Goal: Find specific page/section: Find specific page/section

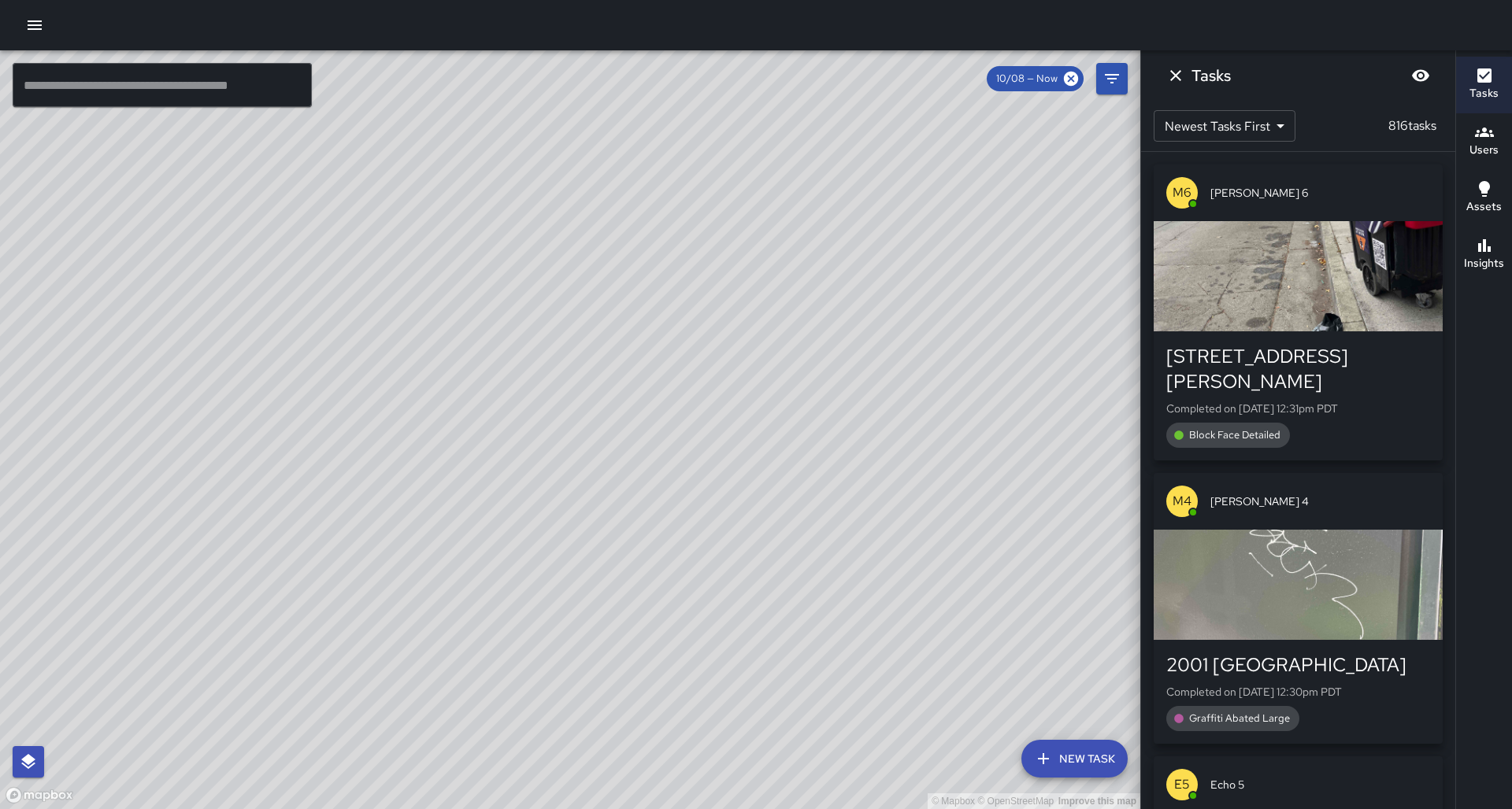
click at [79, 85] on input "text" at bounding box center [162, 84] width 299 height 44
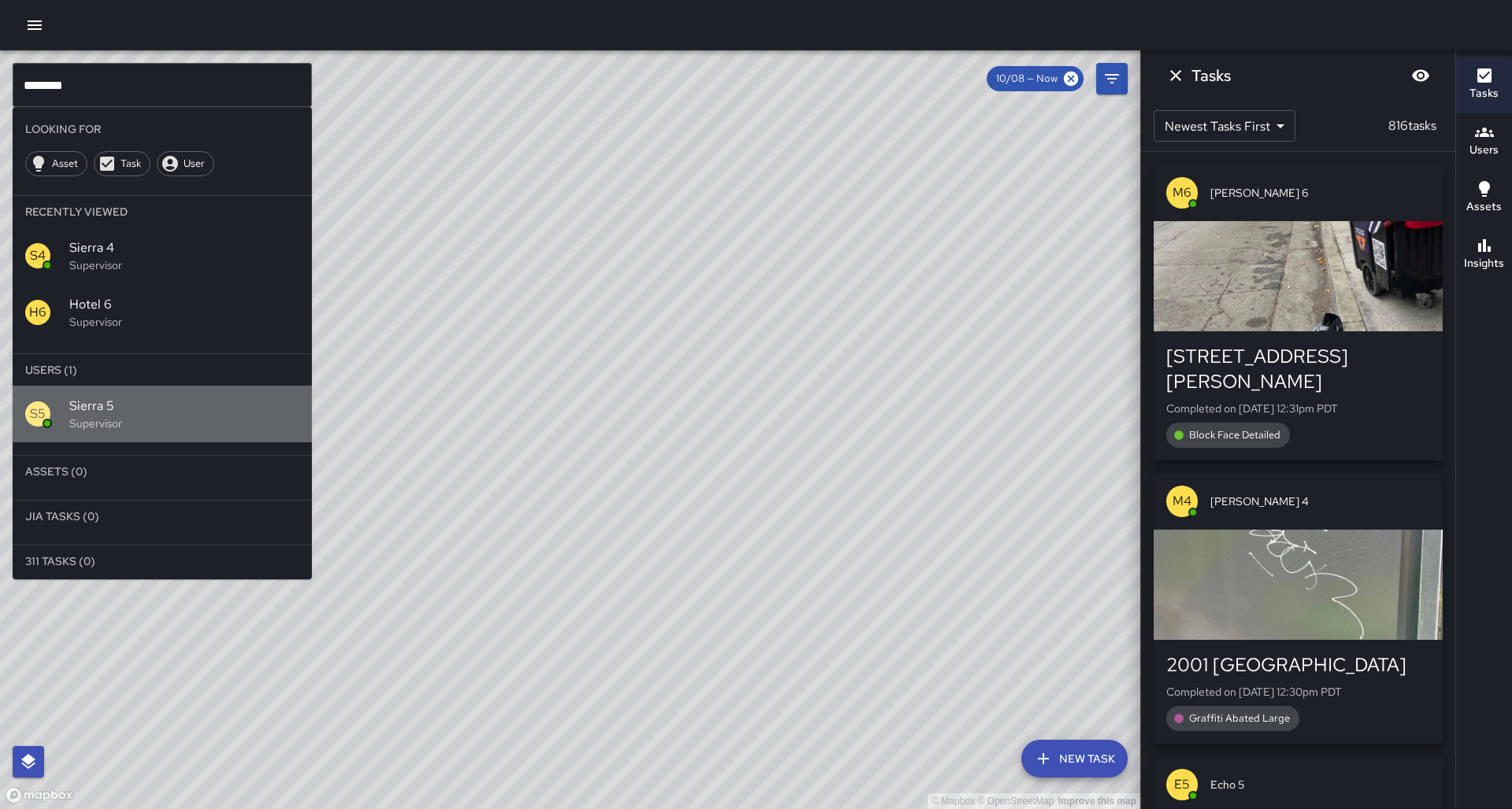
click at [108, 416] on p "Supervisor" at bounding box center [184, 423] width 230 height 16
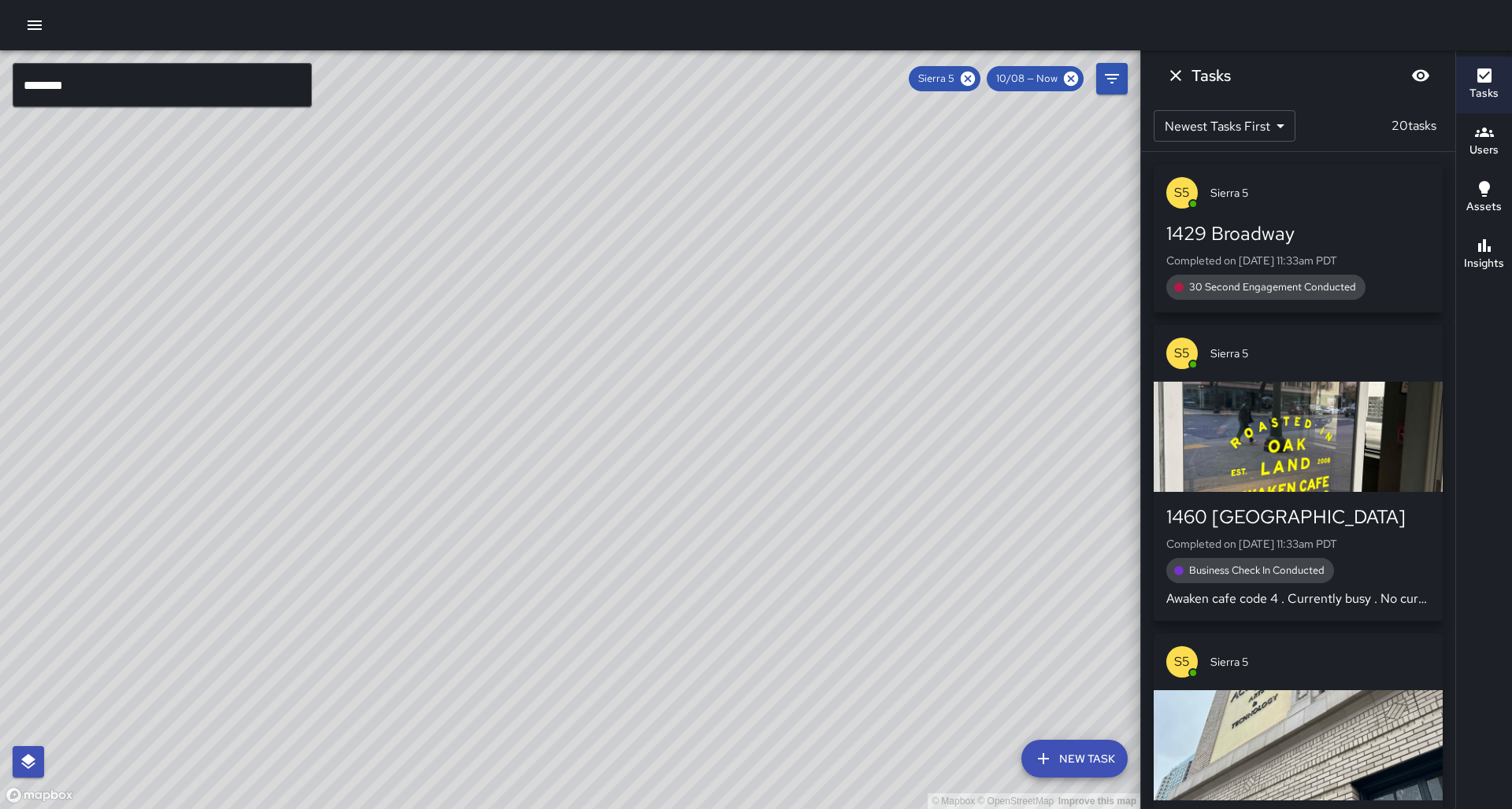
drag, startPoint x: 811, startPoint y: 344, endPoint x: 437, endPoint y: 659, distance: 489.0
click at [424, 685] on div "© Mapbox © OpenStreetMap Improve this map" at bounding box center [570, 430] width 1140 height 759
drag, startPoint x: 662, startPoint y: 368, endPoint x: 407, endPoint y: 647, distance: 378.0
click at [378, 666] on div "© Mapbox © OpenStreetMap Improve this map" at bounding box center [570, 430] width 1140 height 759
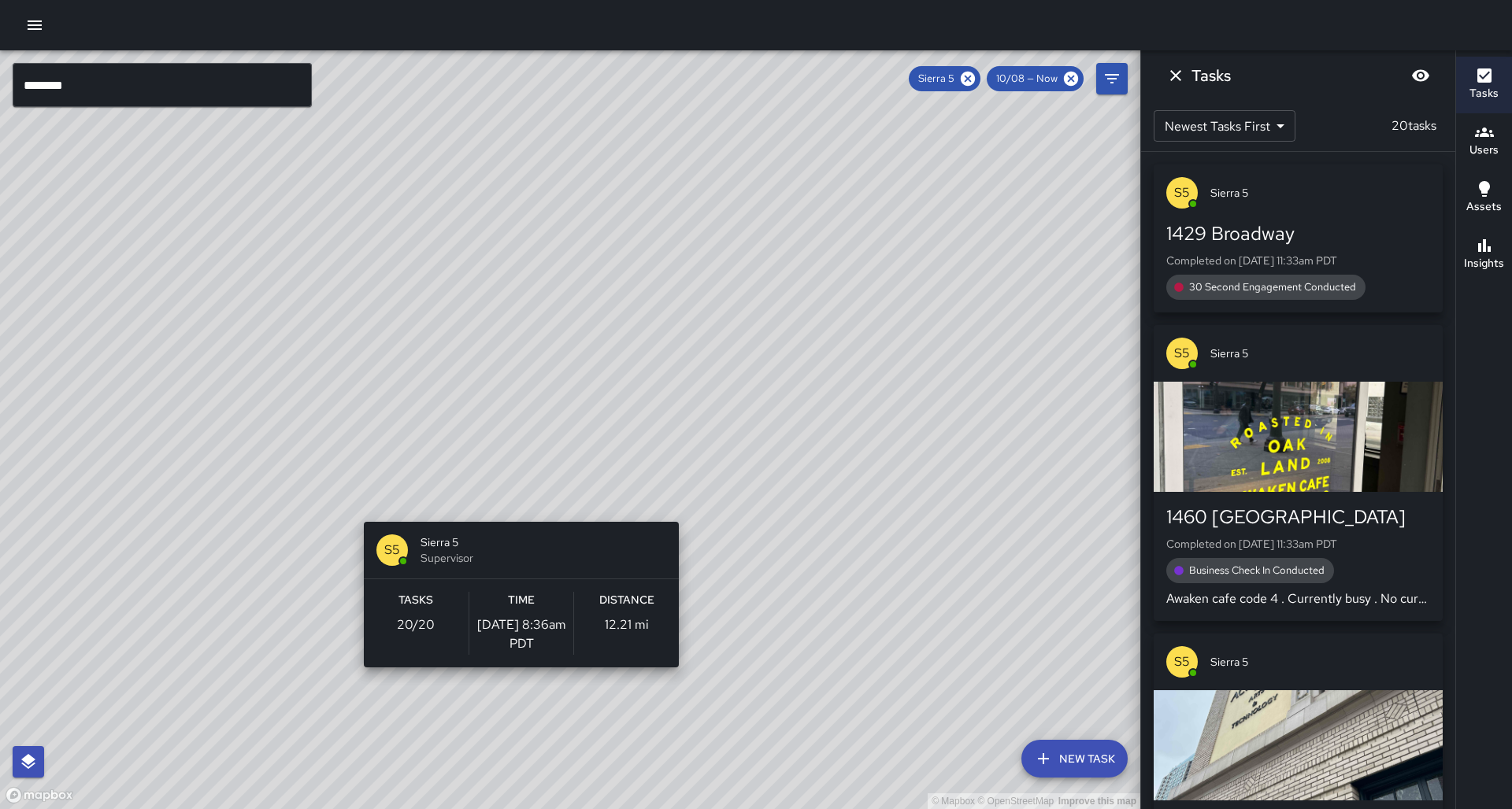
drag, startPoint x: 665, startPoint y: 372, endPoint x: 511, endPoint y: 517, distance: 211.5
click at [511, 517] on div "© Mapbox © OpenStreetMap Improve this map S5 Sierra 5 Supervisor Tasks 20 / 20 …" at bounding box center [570, 430] width 1140 height 759
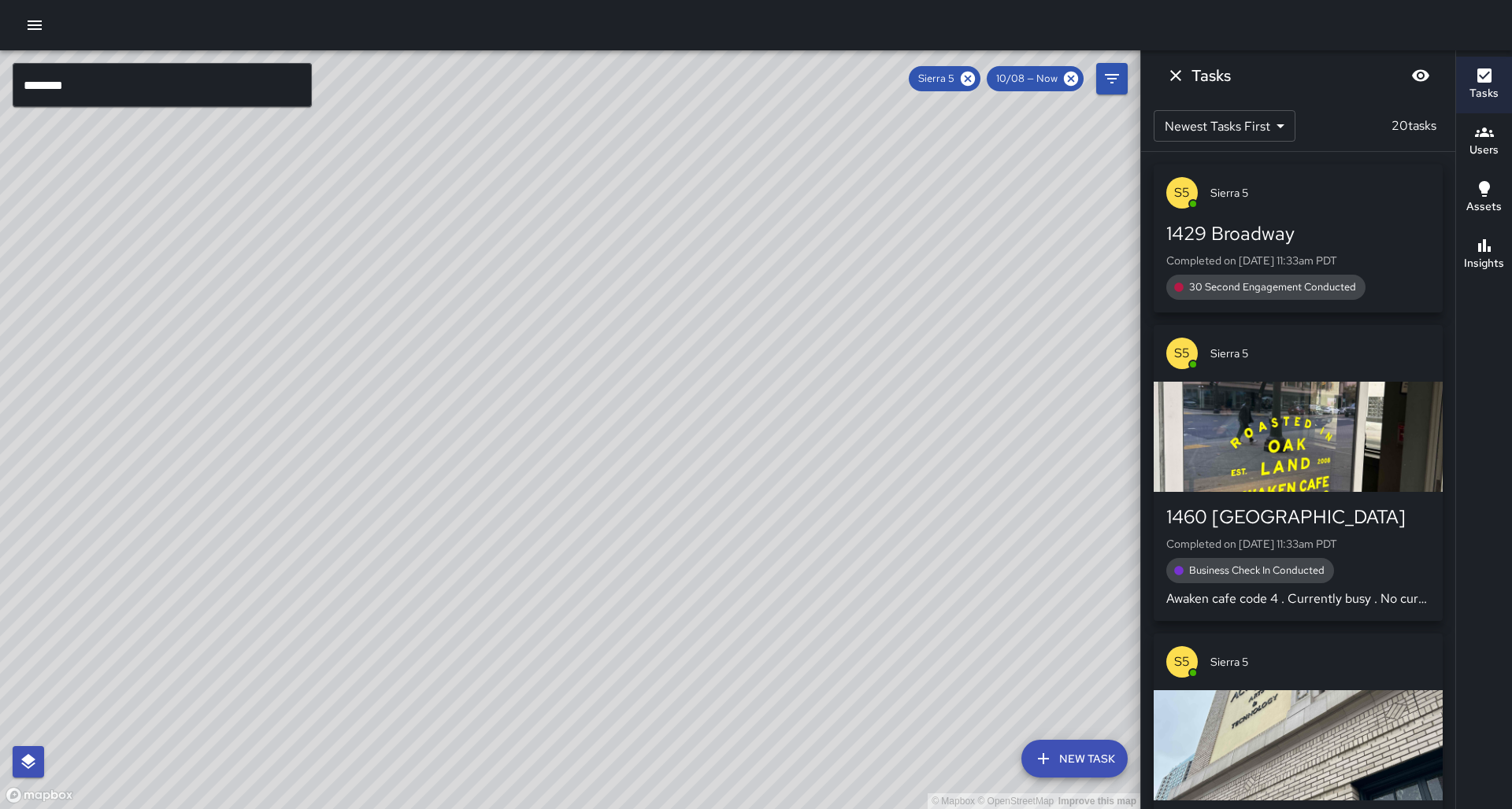
drag, startPoint x: 568, startPoint y: 408, endPoint x: 516, endPoint y: 383, distance: 57.7
click at [516, 383] on div "© Mapbox © OpenStreetMap Improve this map" at bounding box center [570, 430] width 1140 height 759
drag, startPoint x: 393, startPoint y: 474, endPoint x: 449, endPoint y: 412, distance: 83.5
click at [449, 412] on div "© Mapbox © OpenStreetMap Improve this map" at bounding box center [570, 430] width 1140 height 759
drag, startPoint x: 447, startPoint y: 400, endPoint x: 347, endPoint y: 551, distance: 181.1
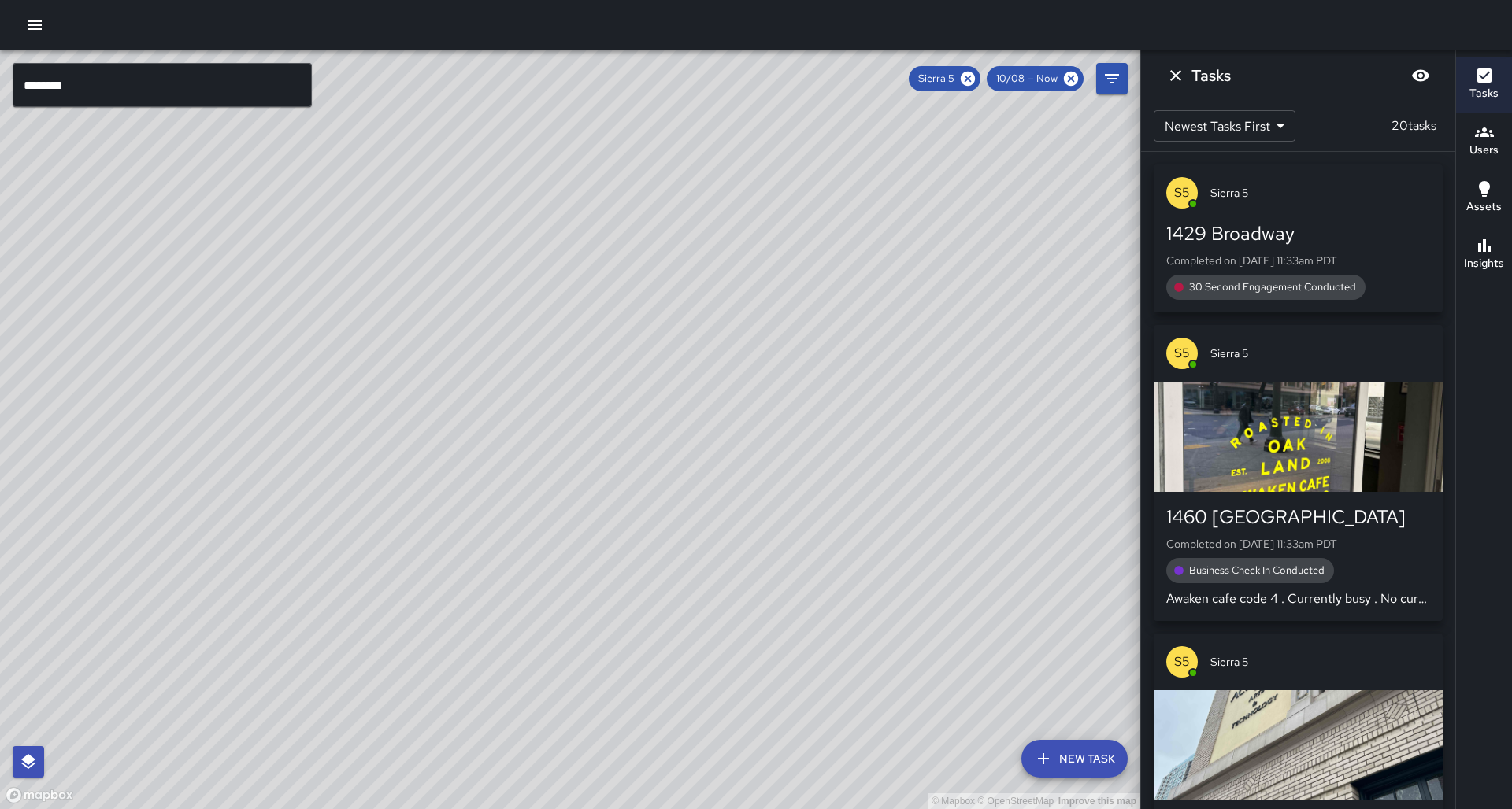
click at [300, 570] on div "© Mapbox © OpenStreetMap Improve this map" at bounding box center [570, 430] width 1140 height 759
drag, startPoint x: 570, startPoint y: 379, endPoint x: 634, endPoint y: 359, distance: 67.1
click at [638, 353] on div "© Mapbox © OpenStreetMap Improve this map" at bounding box center [570, 430] width 1140 height 759
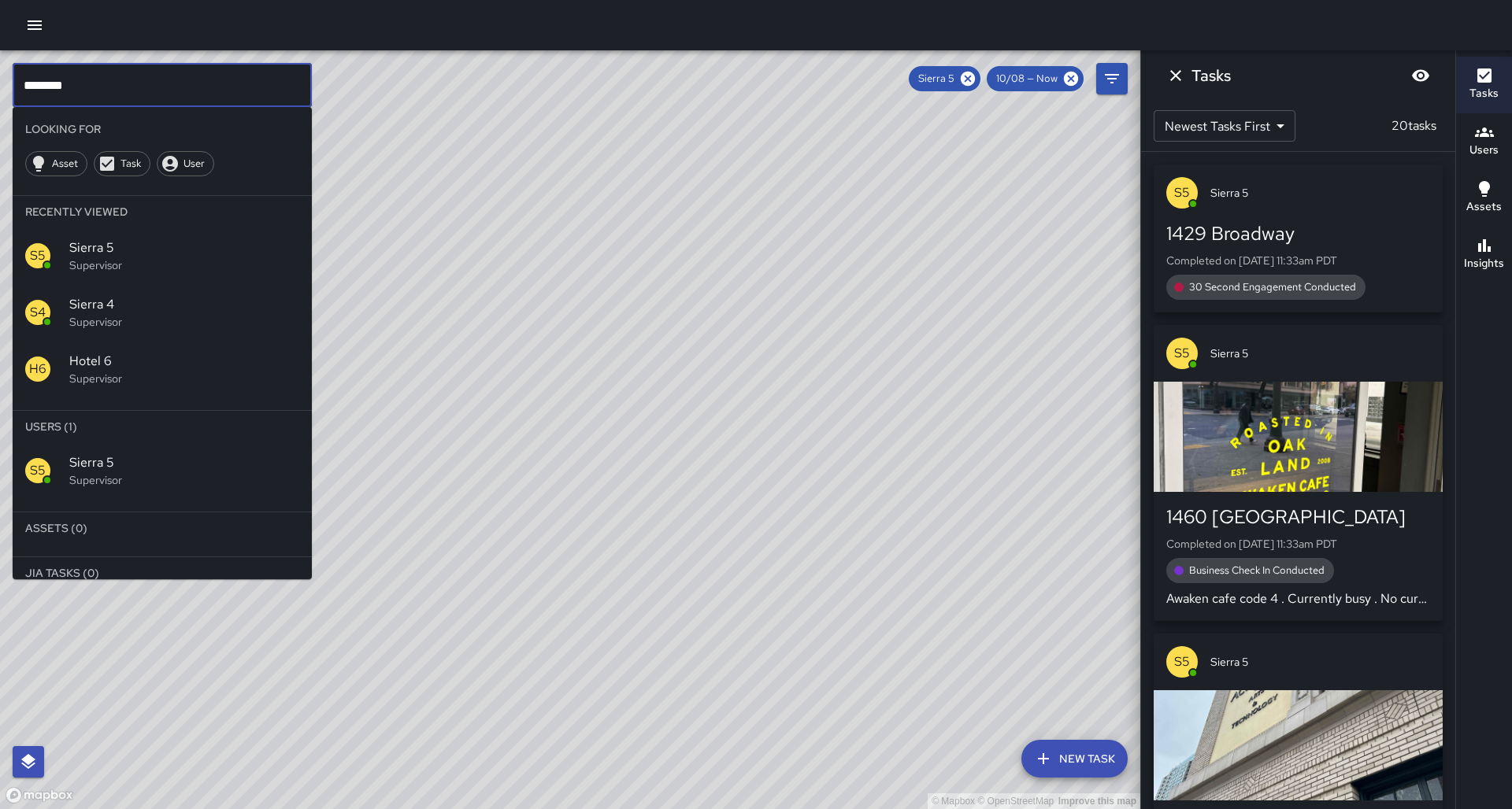
click at [63, 92] on input "********" at bounding box center [162, 84] width 299 height 44
click at [122, 295] on span "Sierra 4" at bounding box center [184, 305] width 230 height 19
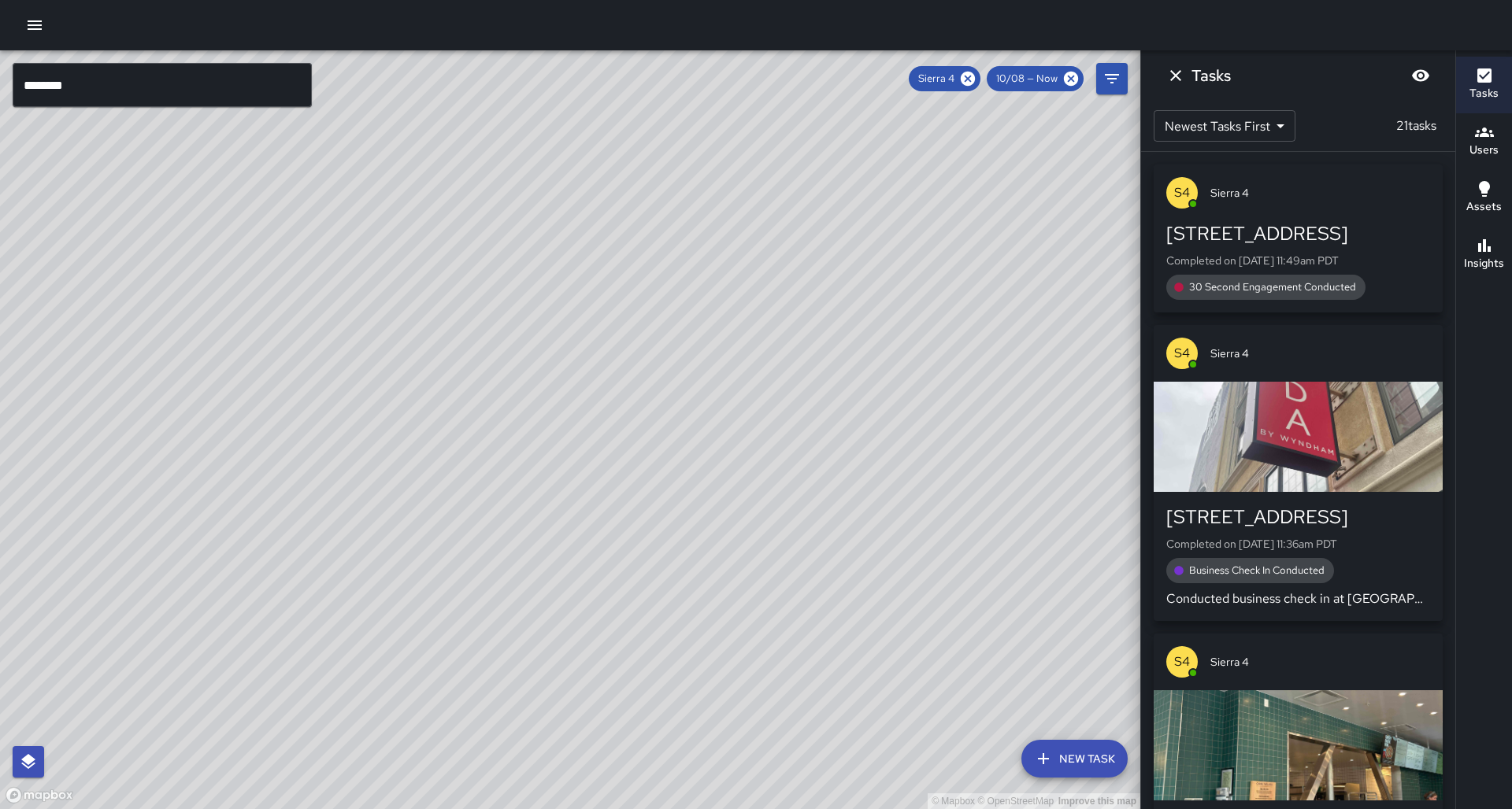
drag, startPoint x: 589, startPoint y: 453, endPoint x: 652, endPoint y: 294, distance: 171.0
click at [652, 294] on div "© Mapbox © OpenStreetMap Improve this map" at bounding box center [570, 430] width 1140 height 759
click at [84, 92] on input "********" at bounding box center [162, 84] width 299 height 44
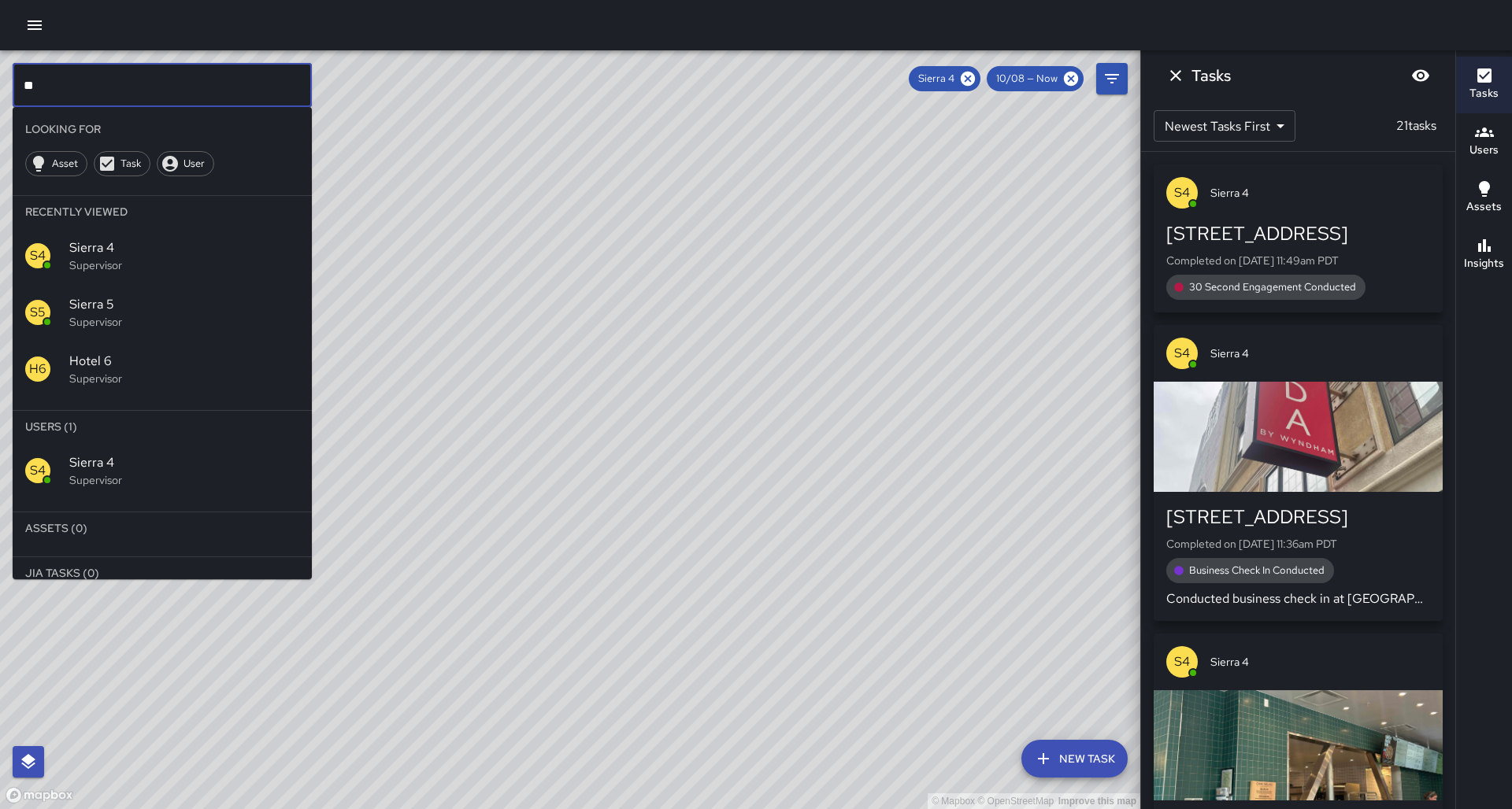
type input "*"
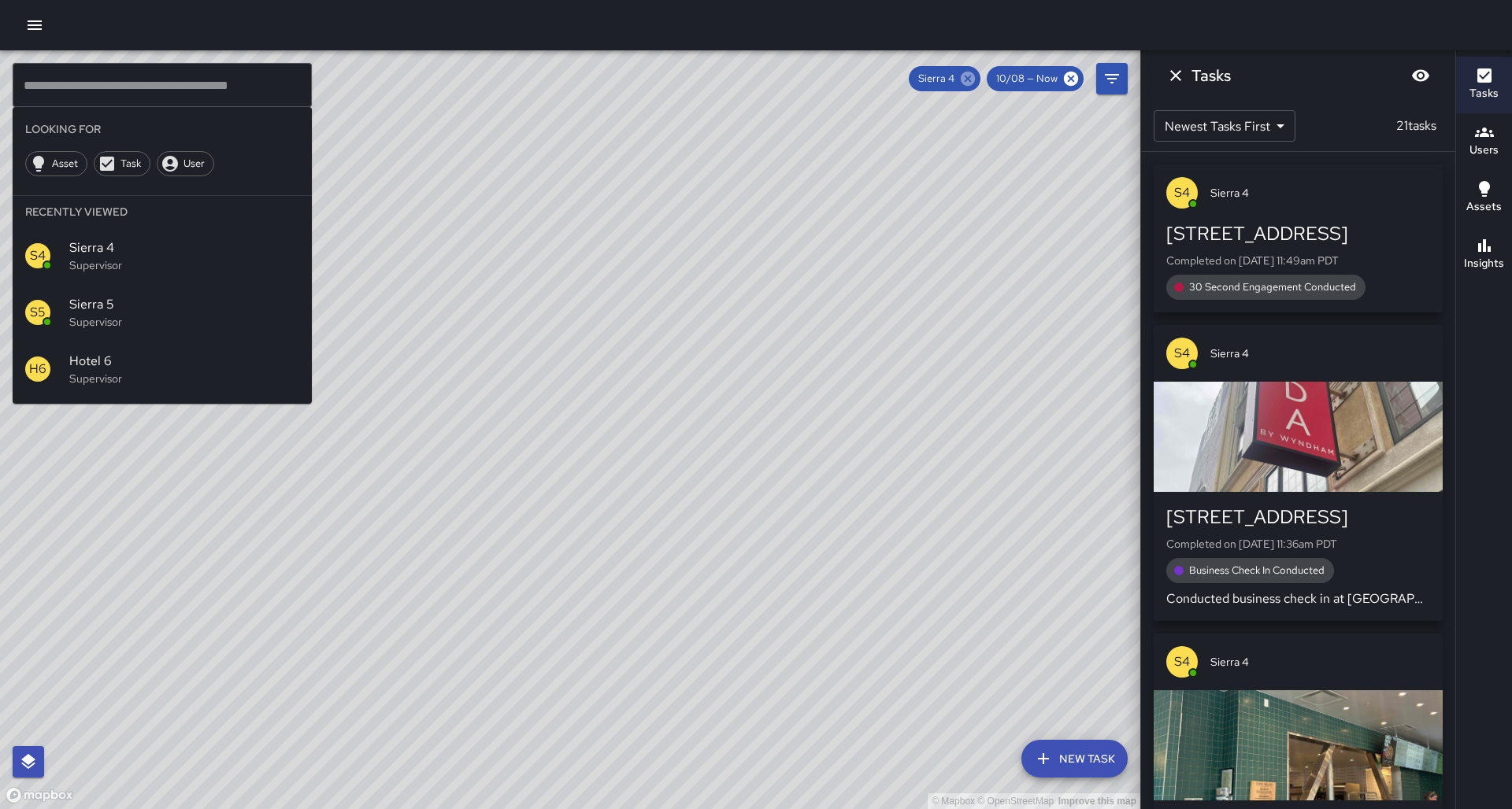
click at [977, 80] on icon at bounding box center [967, 78] width 18 height 18
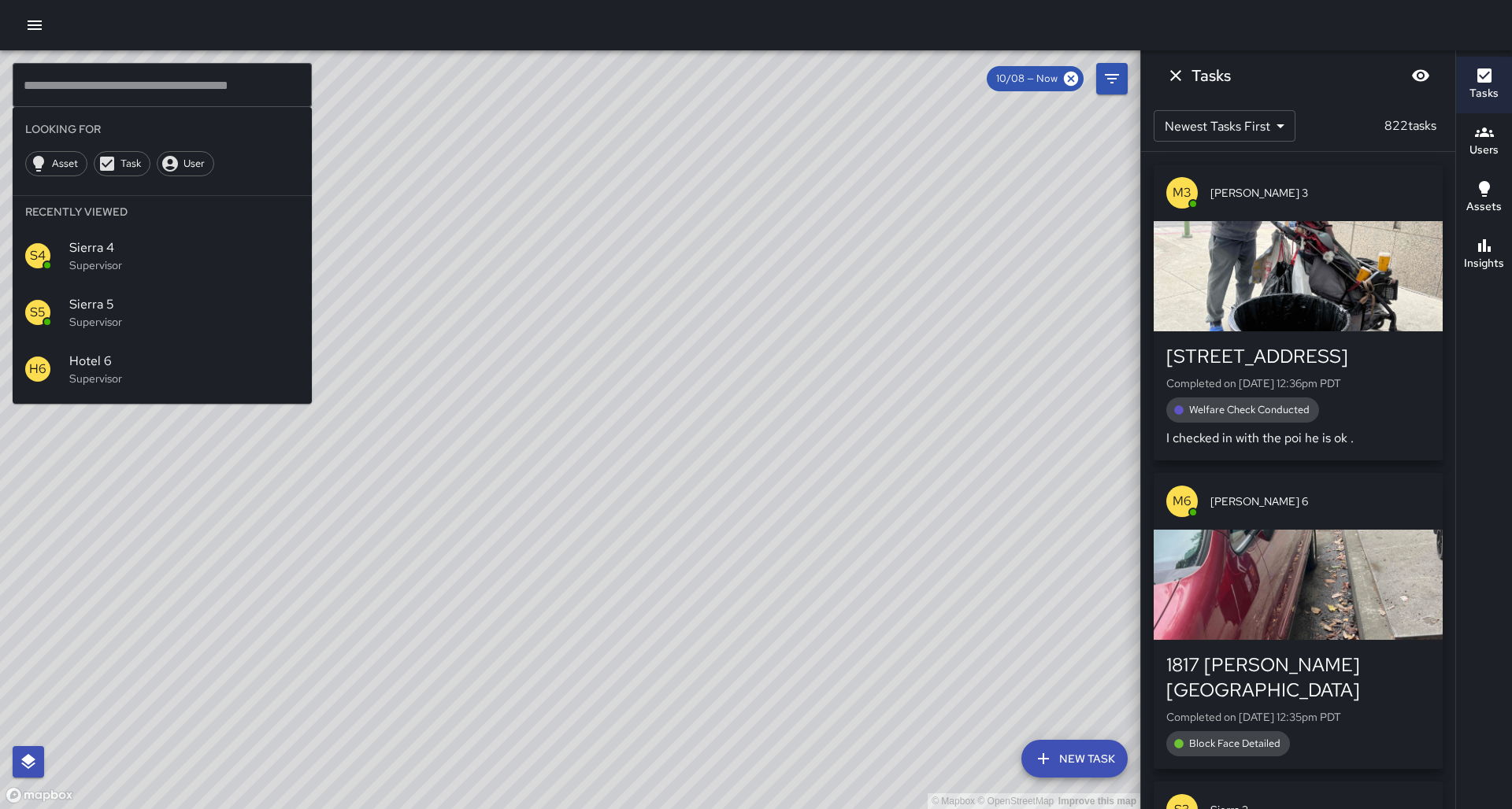
click at [704, 413] on div "© Mapbox © OpenStreetMap Improve this map" at bounding box center [570, 430] width 1140 height 759
